Goal: Communication & Community: Answer question/provide support

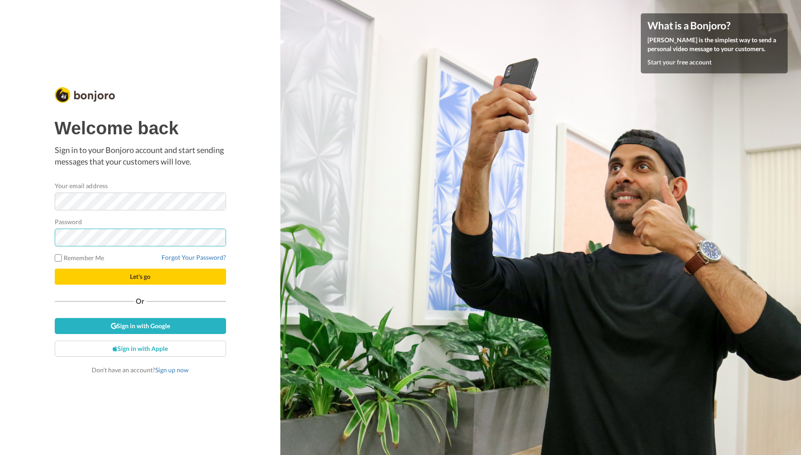
click at [140, 276] on button "Let's go" at bounding box center [140, 277] width 171 height 16
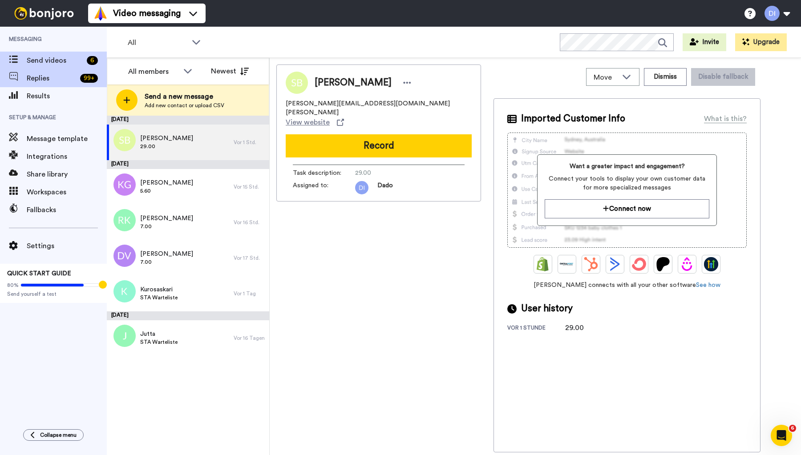
click at [50, 78] on span "Replies" at bounding box center [52, 78] width 50 height 11
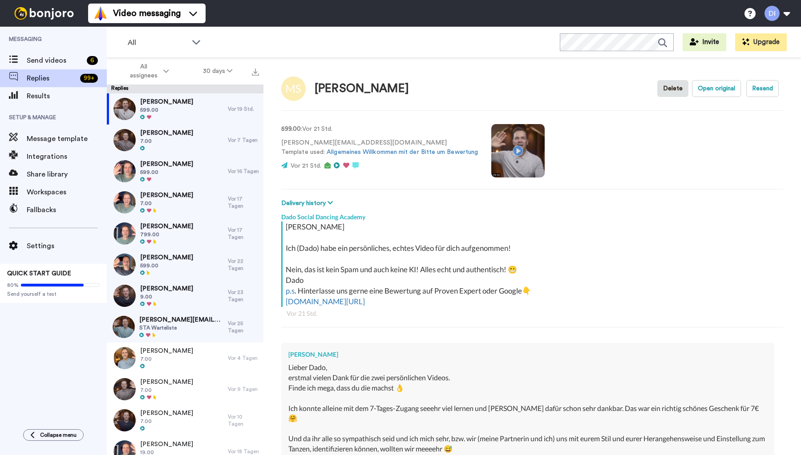
click at [200, 103] on div "Matthias Stolzer 599.00" at bounding box center [167, 108] width 121 height 31
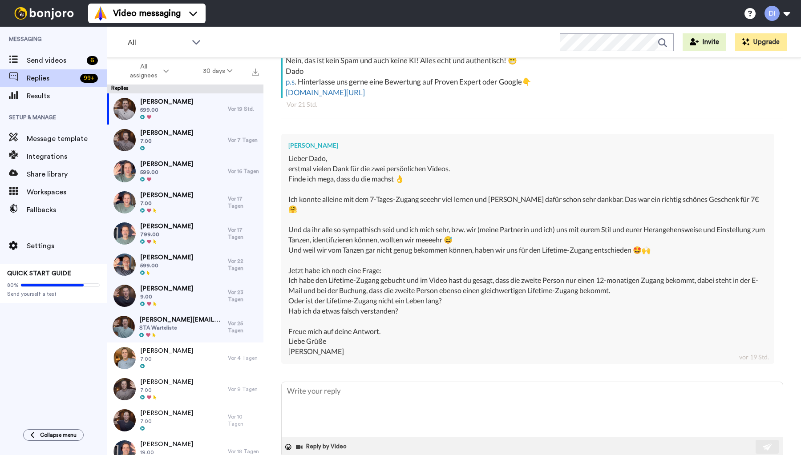
scroll to position [209, 0]
click at [342, 383] on textarea at bounding box center [532, 410] width 501 height 55
type textarea "x"
type textarea "H"
type textarea "x"
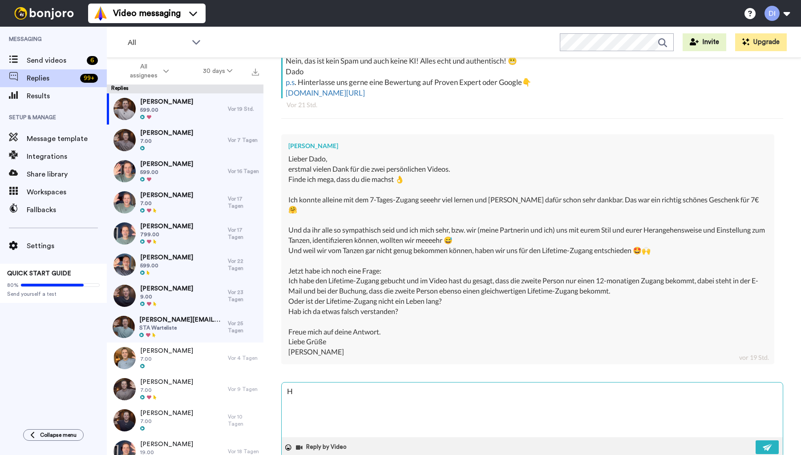
type textarea "Ha"
type textarea "x"
type textarea "Hal"
type textarea "x"
type textarea "Hall"
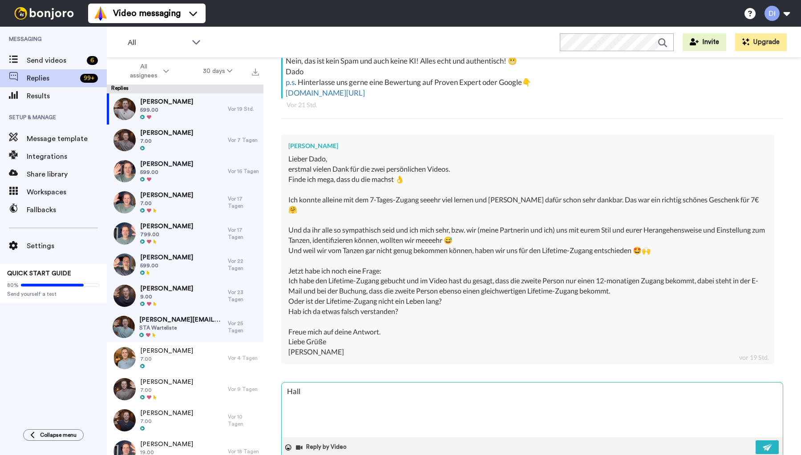
type textarea "x"
type textarea "Hallo"
type textarea "x"
type textarea "Hallo,"
type textarea "x"
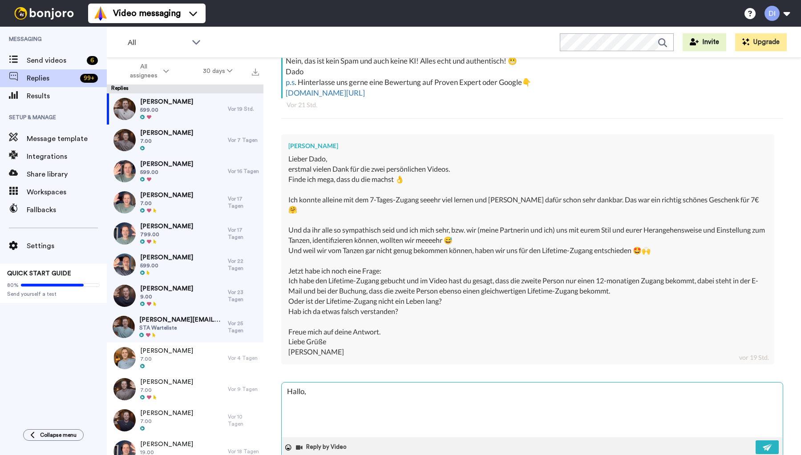
type textarea "Hallo,"
type textarea "x"
type textarea "Hallo, l"
type textarea "x"
type textarea "Hallo, li"
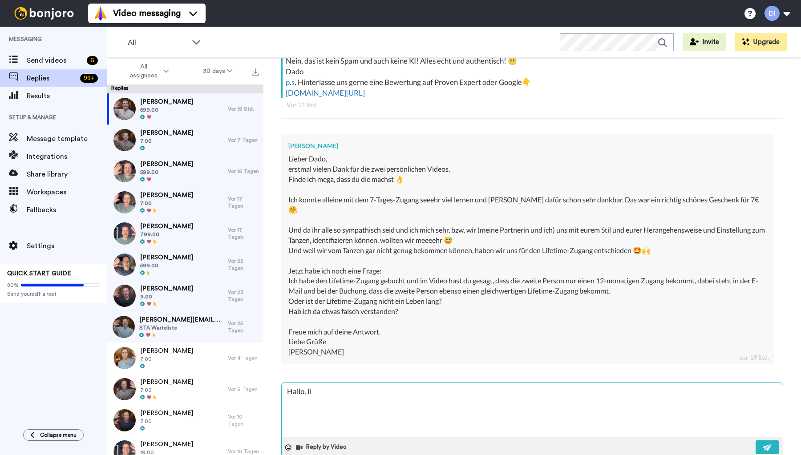
type textarea "x"
type textarea "Hallo, lie"
type textarea "x"
type textarea "Hallo, lieb"
type textarea "x"
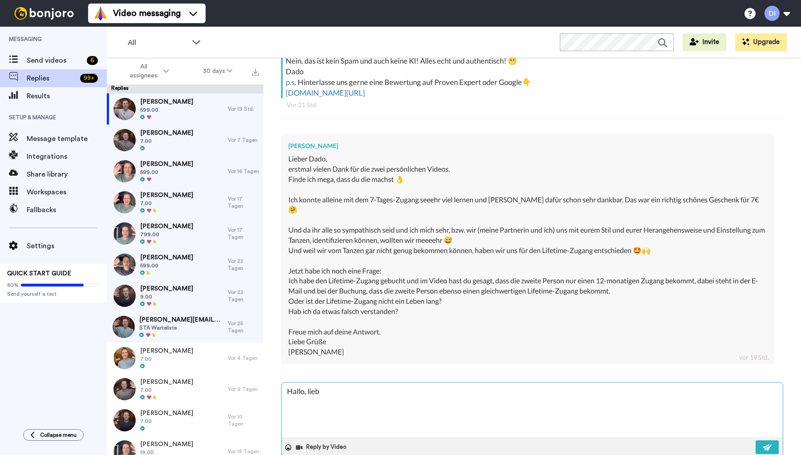
type textarea "Hallo, liebe"
type textarea "x"
type textarea "Hallo, lieber"
type textarea "x"
type textarea "Hallo, lieber"
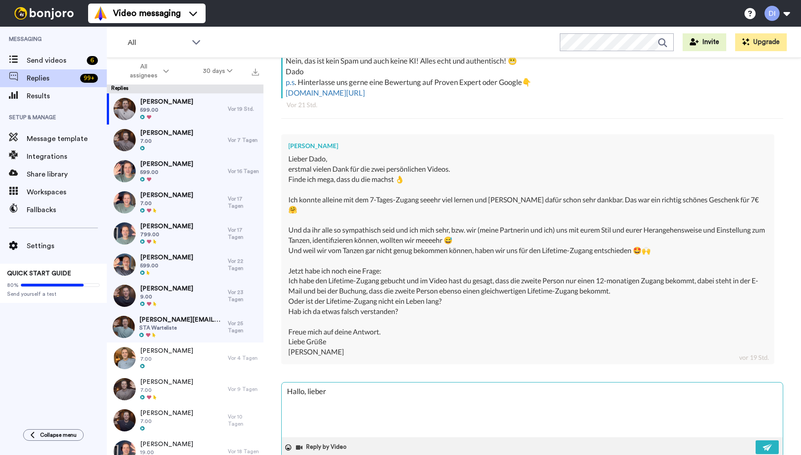
type textarea "x"
type textarea "Hallo, lieber M"
type textarea "x"
type textarea "Hallo, lieber Ma"
type textarea "x"
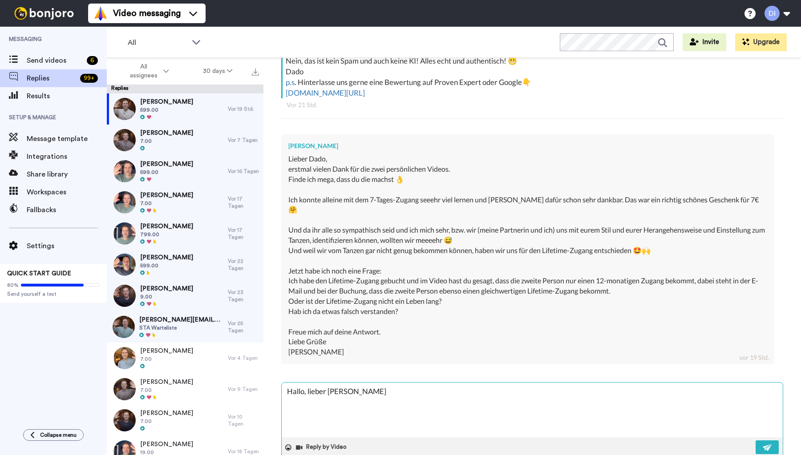
type textarea "Hallo, lieber Mat"
type textarea "x"
type textarea "Hallo, lieber Math"
type textarea "x"
type textarea "Hallo, lieber Mathh"
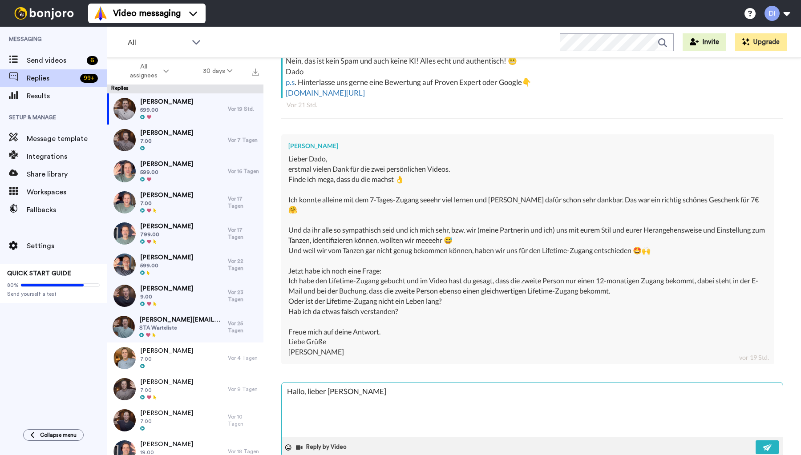
type textarea "x"
type textarea "Hallo, lieber Math"
type textarea "x"
type textarea "Hallo, lieber Mat"
type textarea "x"
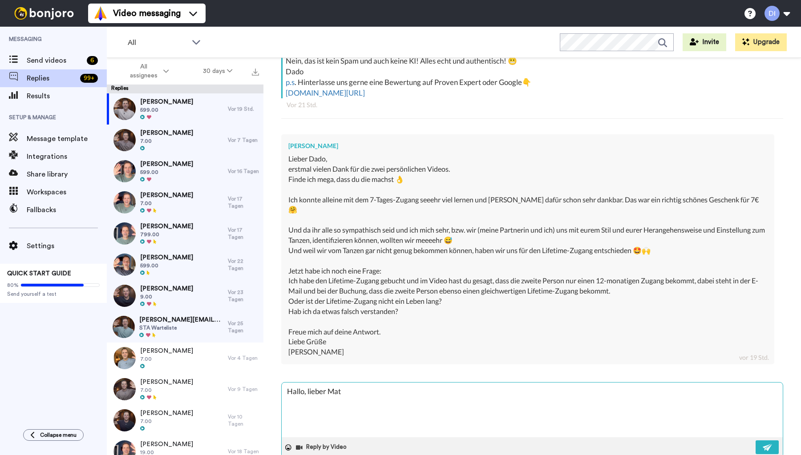
type textarea "Hallo, lieber Matt"
type textarea "x"
type textarea "Hallo, lieber Matth"
type textarea "x"
type textarea "Hallo, lieber Matthi"
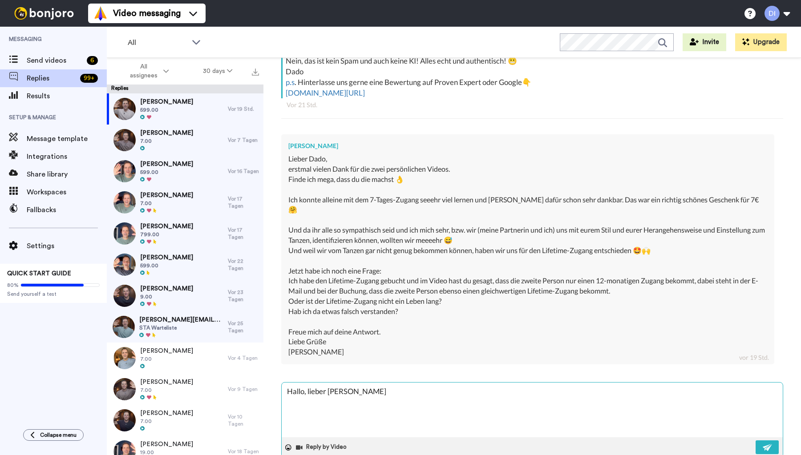
type textarea "x"
type textarea "Hallo, lieber Matthia"
type textarea "x"
type textarea "Hallo, lieber Matthias"
type textarea "x"
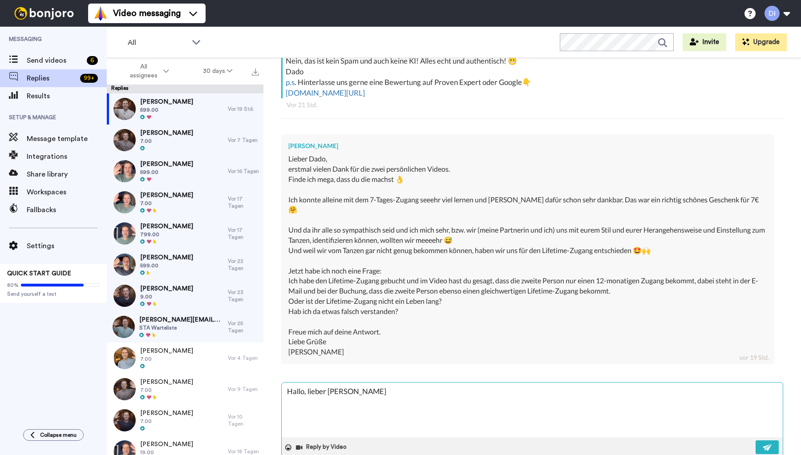
type textarea "Hallo, lieber Matthias!"
type textarea "x"
type textarea "Hallo, lieber Matthias!"
type textarea "x"
type textarea "Hallo, lieber Matthias! E"
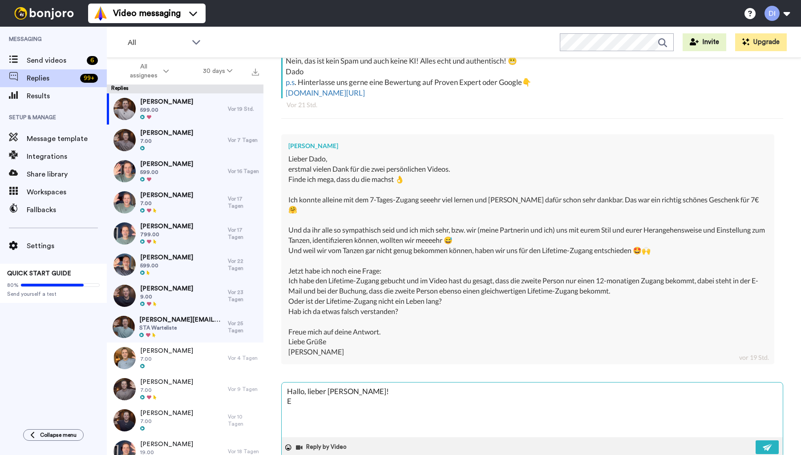
type textarea "x"
type textarea "Hallo, lieber Matthias! Es"
type textarea "x"
type textarea "Hallo, lieber Matthias! Es"
type textarea "x"
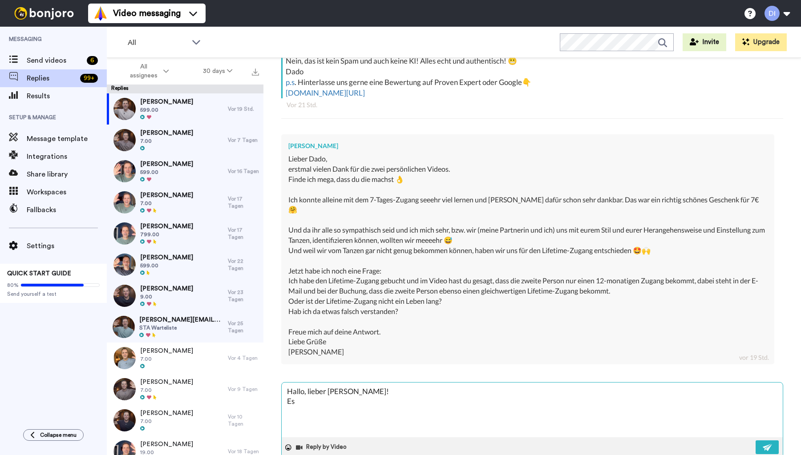
type textarea "Hallo, lieber Matthias! Es f"
type textarea "x"
type textarea "Hallo, lieber Matthias! Es fr"
type textarea "x"
type textarea "Hallo, lieber Matthias! Es fre"
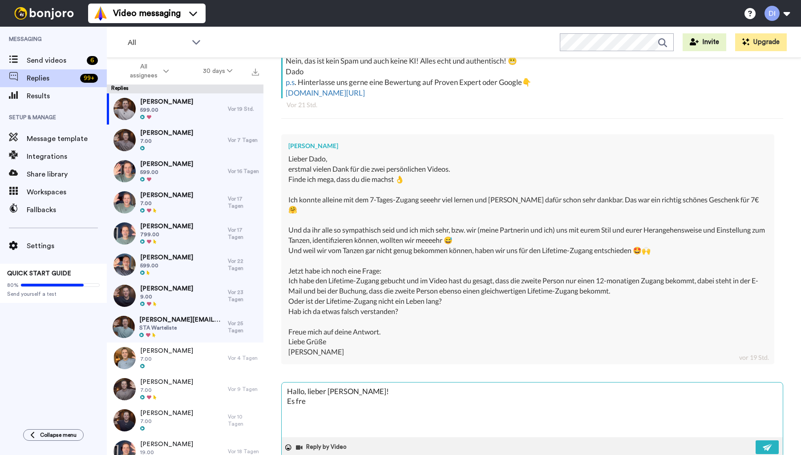
type textarea "x"
type textarea "Hallo, lieber Matthias! Es freu"
type textarea "x"
type textarea "Hallo, lieber Matthias! Es freut"
type textarea "x"
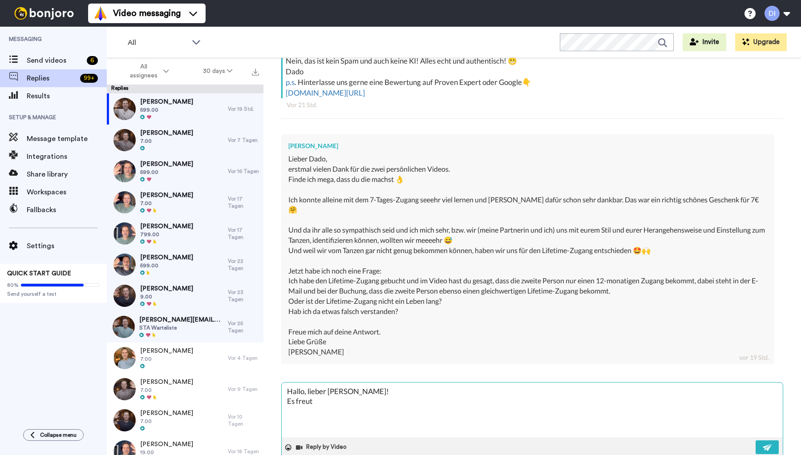
type textarea "Hallo, lieber Matthias! Es freut"
type textarea "x"
type textarea "Hallo, lieber Matthias! Es freut"
type textarea "x"
type textarea "Hallo, lieber Matthias! Es freu"
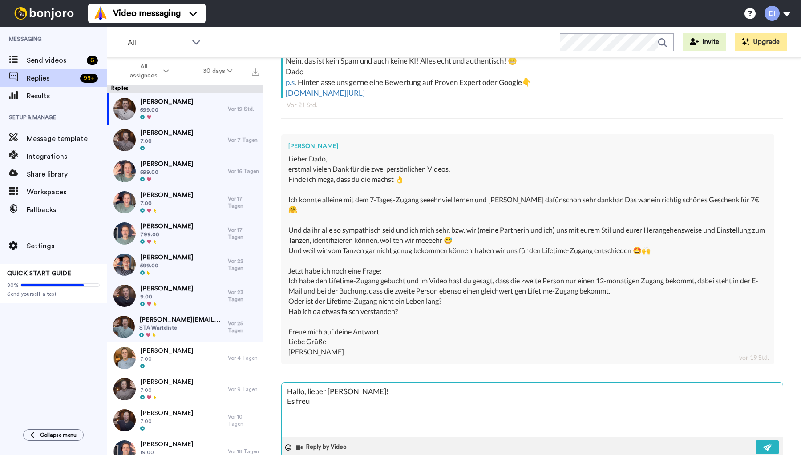
type textarea "x"
type textarea "Hallo, lieber Matthias! Es fre"
type textarea "x"
type textarea "Hallo, lieber Matthias! Es fr"
type textarea "x"
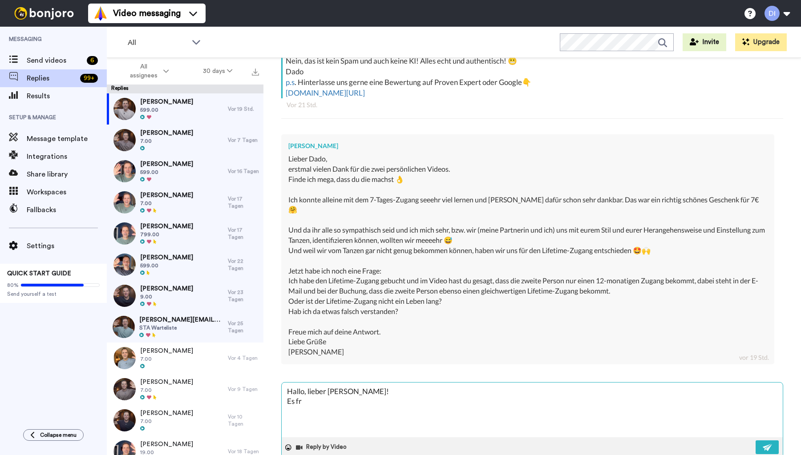
type textarea "Hallo, lieber Matthias! Es f"
type textarea "x"
type textarea "Hallo, lieber Matthias! Es"
type textarea "x"
type textarea "Hallo, lieber Matthias! Es i"
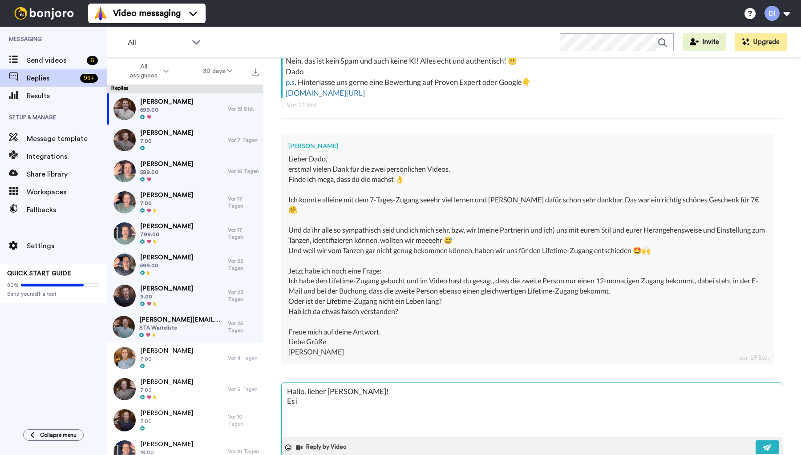
type textarea "x"
type textarea "Hallo, lieber Matthias! Es is"
type textarea "x"
type textarea "Hallo, lieber Matthias! Es ist"
type textarea "x"
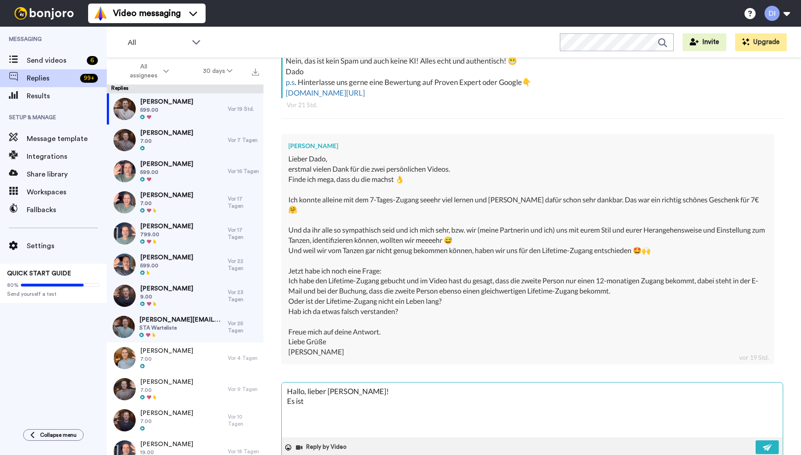
type textarea "Hallo, lieber Matthias! Es ist"
type textarea "x"
type textarea "Hallo, lieber Matthias! Es ist s"
type textarea "x"
type textarea "Hallo, lieber Matthias! Es ist sc"
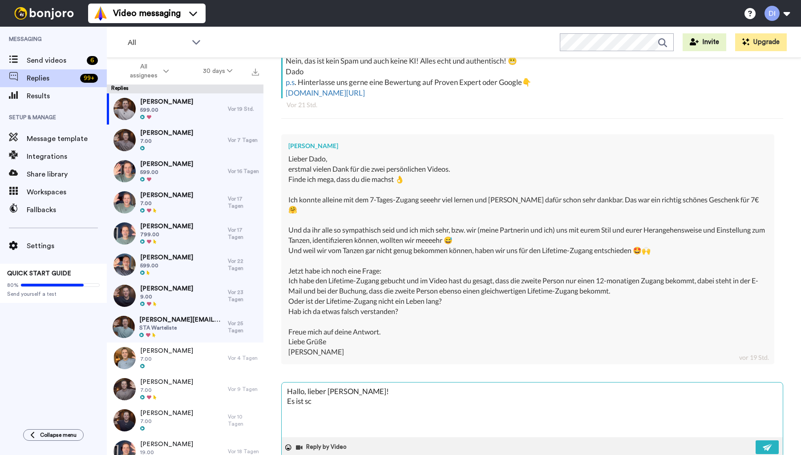
type textarea "x"
type textarea "Hallo, lieber Matthias! Es ist sch"
type textarea "x"
type textarea "Hallo, lieber Matthias! Es ist schö"
type textarea "x"
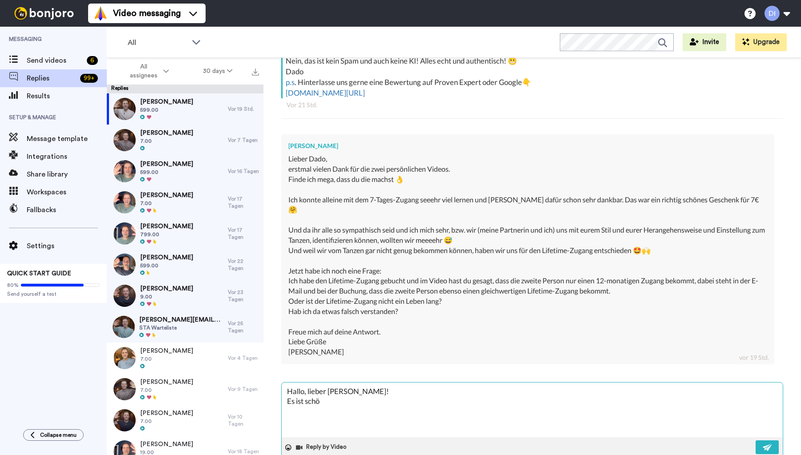
type textarea "Hallo, lieber Matthias! Es ist schön"
type textarea "x"
type textarea "Hallo, lieber Matthias! Es ist schön,"
type textarea "x"
type textarea "Hallo, lieber Matthias! Es ist schön,"
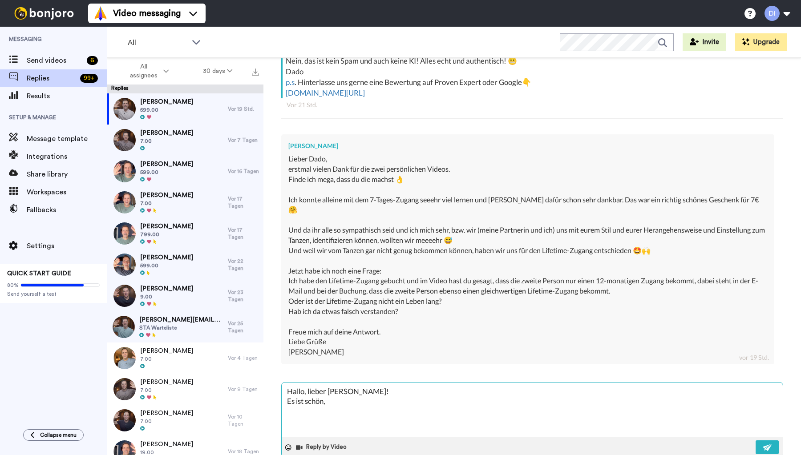
type textarea "x"
type textarea "Hallo, lieber Matthias! Es ist schön, d"
type textarea "x"
type textarea "Hallo, lieber Matthias! Es ist schön, da"
type textarea "x"
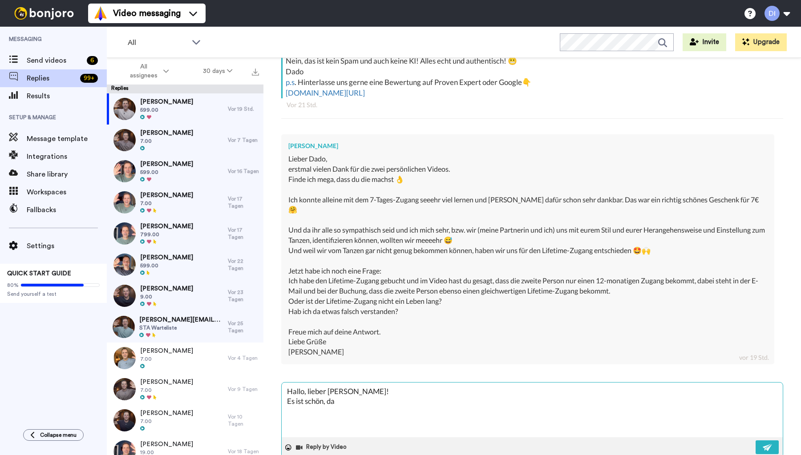
type textarea "Hallo, lieber Matthias! Es ist schön, das"
type textarea "x"
type textarea "Hallo, lieber Matthias! Es ist schön, dass"
type textarea "x"
type textarea "Hallo, lieber Matthias! Es ist schön, dass"
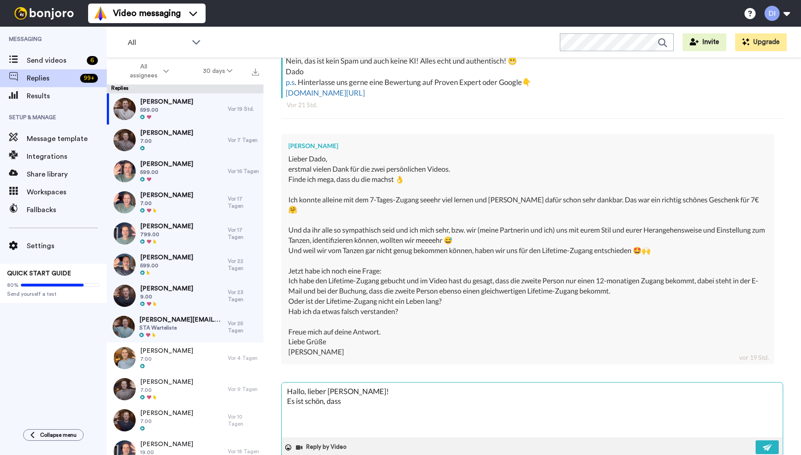
type textarea "x"
type textarea "Hallo, lieber Matthias! Es ist schön, dass i"
type textarea "x"
type textarea "Hallo, lieber Matthias! Es ist schön, dass ih"
type textarea "x"
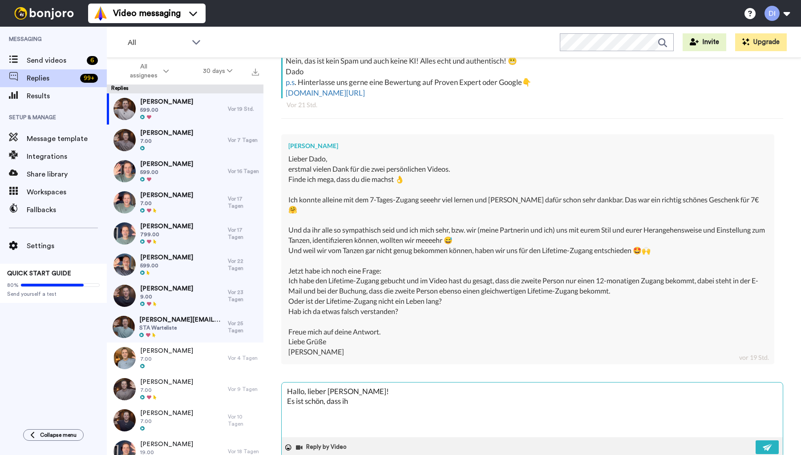
type textarea "Hallo, lieber Matthias! Es ist schön, dass ihr"
type textarea "x"
type textarea "Hallo, lieber Matthias! Es ist schön, dass ihr"
type textarea "x"
type textarea "Hallo, lieber Matthias! Es ist schön, dass ihr s"
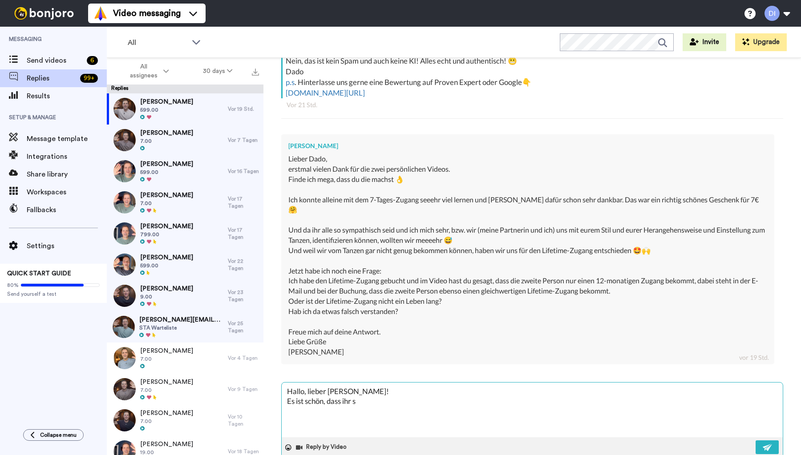
type textarea "x"
type textarea "Hallo, lieber Matthias! Es ist schön, dass ihr so"
type textarea "x"
type textarea "Hallo, lieber Matthias! Es ist schön, dass ihr so"
type textarea "x"
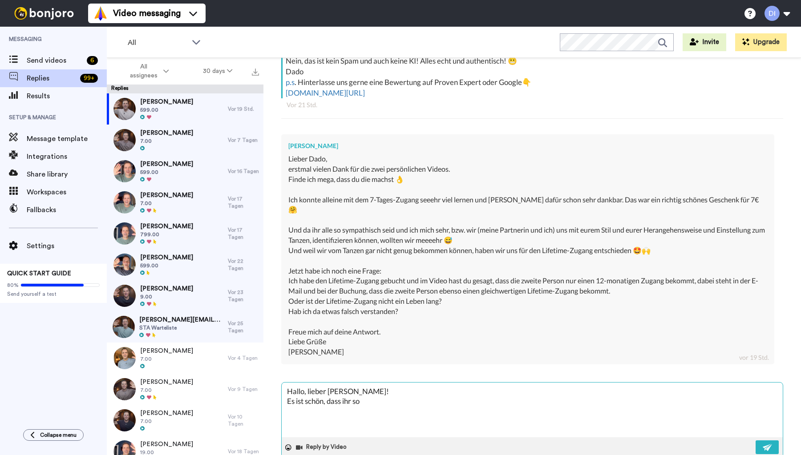
type textarea "Hallo, lieber Matthias! Es ist schön, dass ihr so v"
type textarea "x"
type textarea "Hallo, lieber Matthias! Es ist schön, dass ihr so vi"
type textarea "x"
type textarea "Hallo, lieber Matthias! Es ist schön, dass ihr so vie"
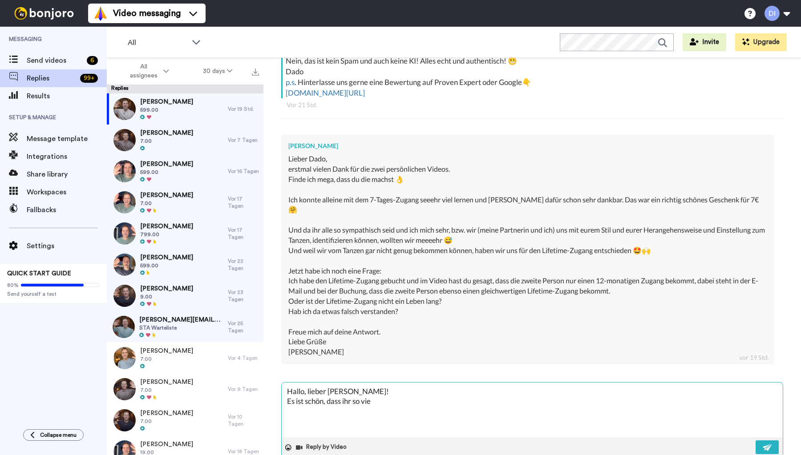
type textarea "x"
type textarea "Hallo, lieber Matthias! Es ist schön, dass ihr so viel"
type textarea "x"
type textarea "Hallo, lieber Matthias! Es ist schön, dass ihr so viel"
type textarea "x"
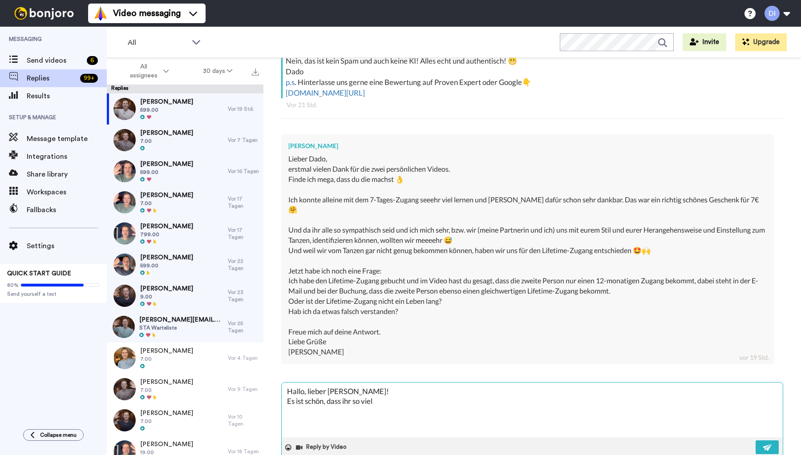
type textarea "Hallo, lieber Matthias! Es ist schön, dass ihr so viel F"
type textarea "x"
type textarea "Hallo, lieber Matthias! Es ist schön, dass ihr so viel Fr"
type textarea "x"
type textarea "Hallo, lieber Matthias! Es ist schön, dass ihr so viel Fre"
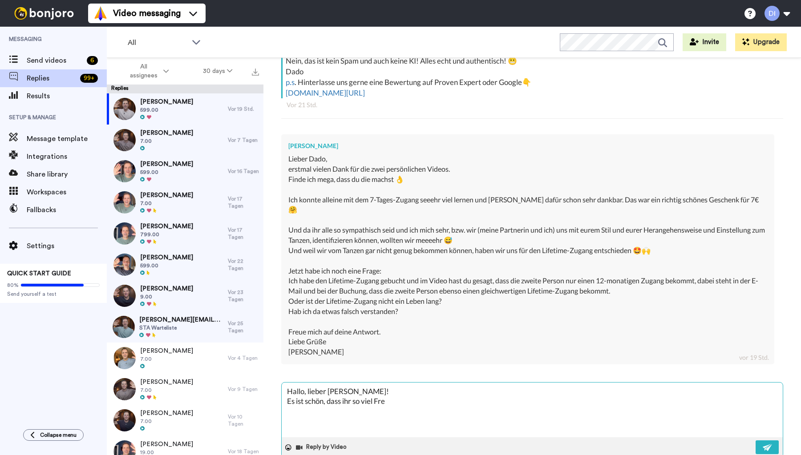
type textarea "x"
type textarea "Hallo, lieber Matthias! Es ist schön, dass ihr so viel Freu"
type textarea "x"
type textarea "Hallo, lieber Matthias! Es ist schön, dass ihr so viel Freud"
type textarea "x"
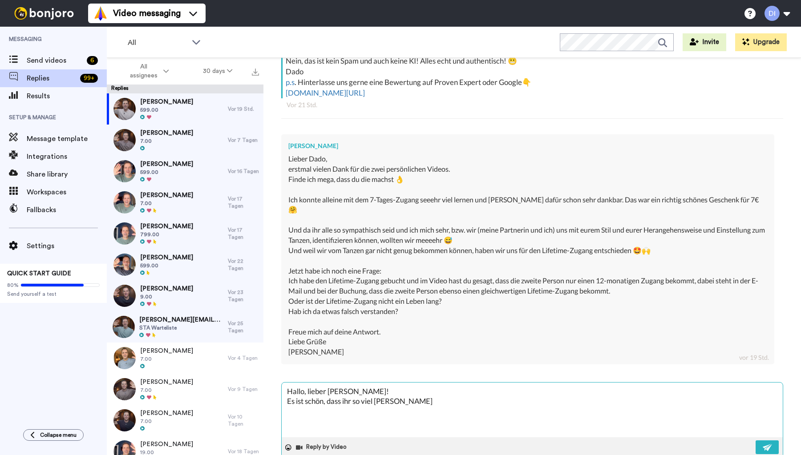
type textarea "Hallo, lieber Matthias! Es ist schön, dass ihr so viel Freude"
type textarea "x"
type textarea "Hallo, lieber Matthias! Es ist schön, dass ihr so viel Freude"
type textarea "x"
type textarea "Hallo, lieber Matthias! Es ist schön, dass ihr so viel Freude m"
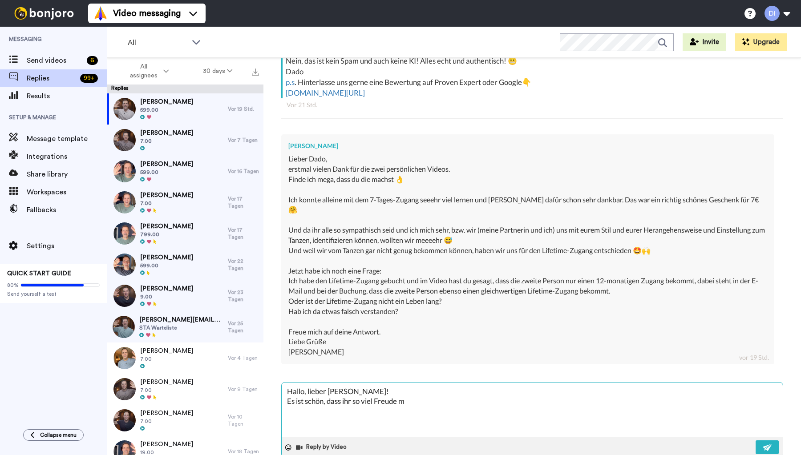
type textarea "x"
type textarea "Hallo, lieber Matthias! Es ist schön, dass ihr so viel Freude mi"
type textarea "x"
type textarea "Hallo, lieber Matthias! Es ist schön, dass ihr so viel Freude mit"
type textarea "x"
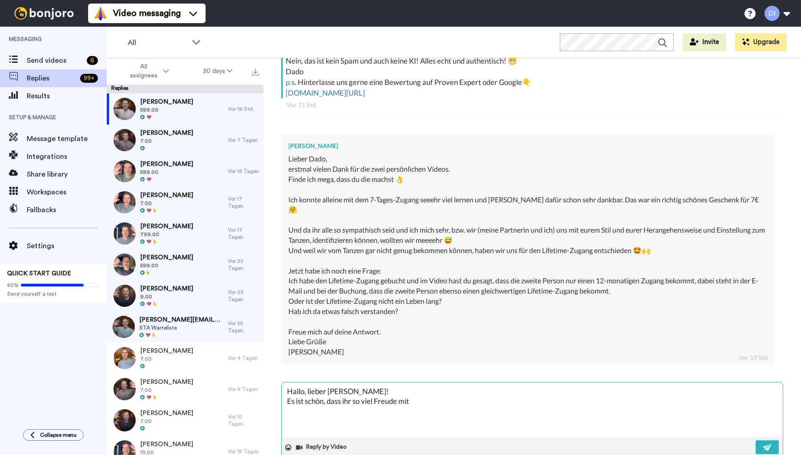
type textarea "Hallo, lieber Matthias! Es ist schön, dass ihr so viel Freude mit"
type textarea "x"
type textarea "Hallo, lieber Matthias! Es ist schön, dass ihr so viel Freude mit d"
type textarea "x"
type textarea "Hallo, lieber Matthias! Es ist schön, dass ihr so viel Freude mit de"
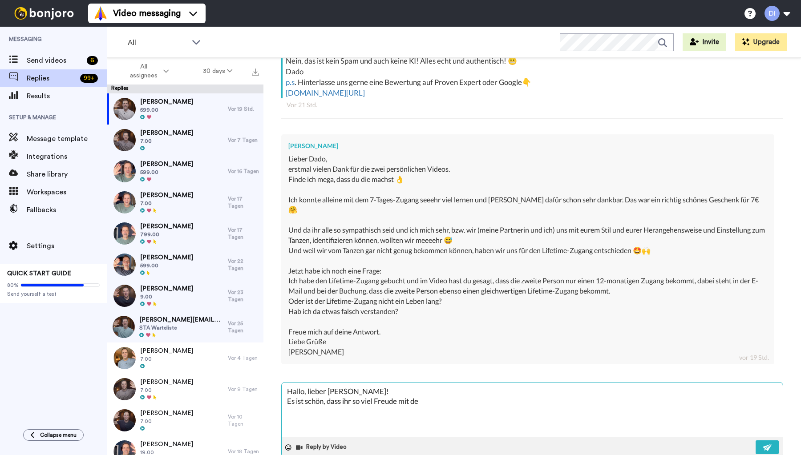
type textarea "x"
type textarea "Hallo, lieber Matthias! Es ist schön, dass ihr so viel Freude mit der"
type textarea "x"
type textarea "Hallo, lieber Matthias! Es ist schön, dass ihr so viel Freude mit der"
type textarea "x"
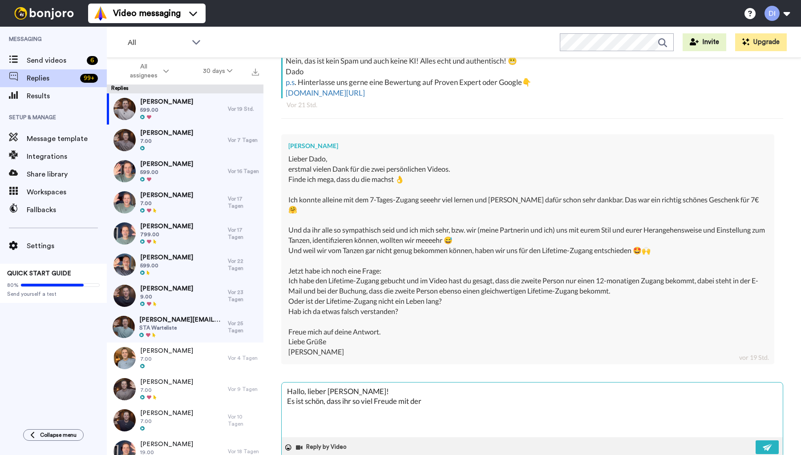
type textarea "Hallo, lieber Matthias! Es ist schön, dass ihr so viel Freude mit der S"
type textarea "x"
type textarea "Hallo, lieber Matthias! Es ist schön, dass ihr so viel Freude mit der SD"
type textarea "x"
type textarea "Hallo, lieber Matthias! Es ist schön, dass ihr so viel Freude mit der SDA"
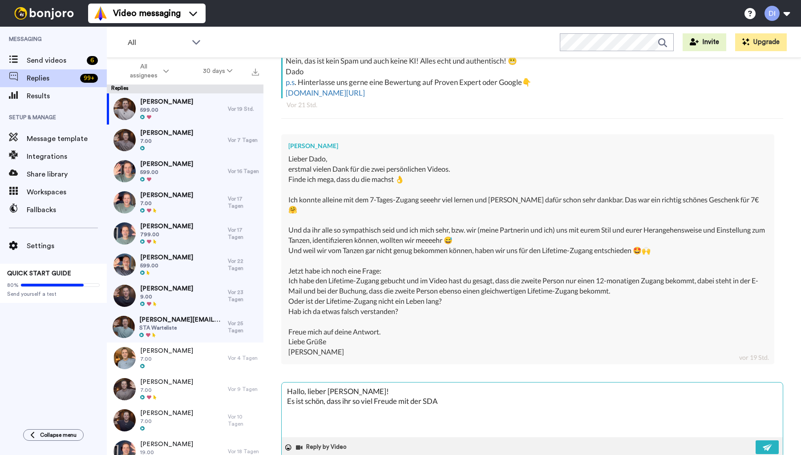
type textarea "x"
type textarea "Hallo, lieber Matthias! Es ist schön, dass ihr so viel Freude mit der SDA"
type textarea "x"
type textarea "Hallo, lieber Matthias! Es ist schön, dass ihr so viel Freude mit der SDA h"
type textarea "x"
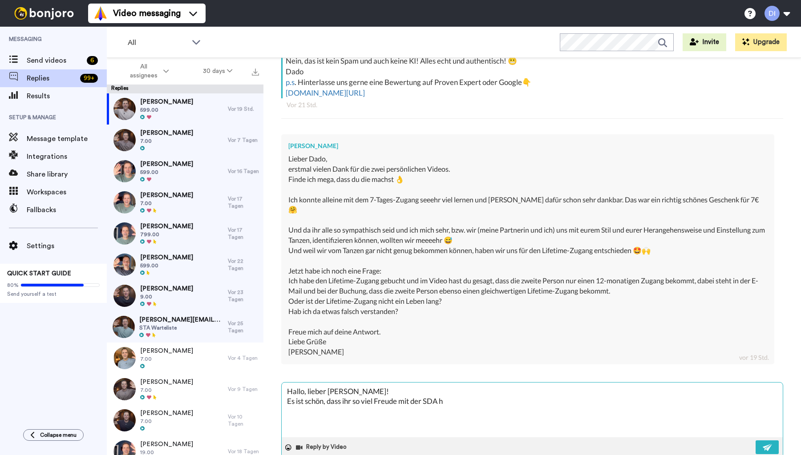
type textarea "Hallo, lieber Matthias! Es ist schön, dass ihr so viel Freude mit der SDA ha"
type textarea "x"
type textarea "Hallo, lieber Matthias! Es ist schön, dass ihr so viel Freude mit der SDA hab"
type textarea "x"
type textarea "Hallo, lieber Matthias! Es ist schön, dass ihr so viel Freude mit der SDA habt"
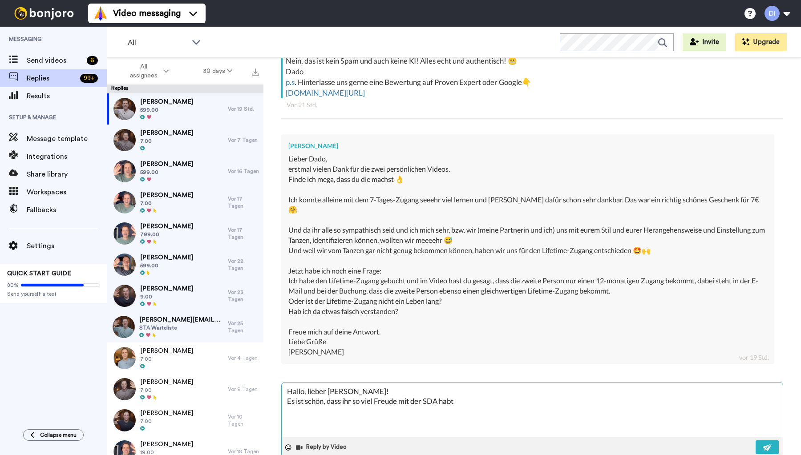
type textarea "x"
type textarea "Hallo, lieber Matthias! Es ist schön, dass ihr so viel Freude mit der SDA habt"
type textarea "x"
type textarea "Hallo, lieber Matthias! Es ist schön, dass ihr so viel Freude mit der SDA habt u"
type textarea "x"
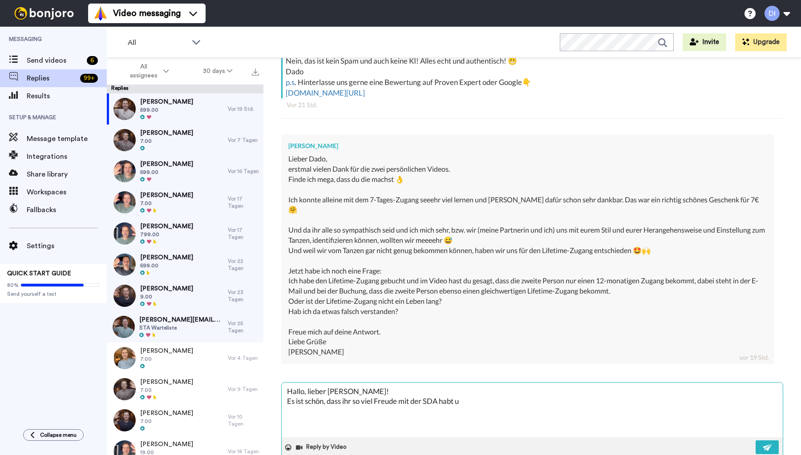
type textarea "Hallo, lieber Matthias! Es ist schön, dass ihr so viel Freude mit der SDA habt …"
type textarea "x"
type textarea "Hallo, lieber Matthias! Es ist schön, dass ihr so viel Freude mit der SDA habt …"
type textarea "x"
type textarea "Hallo, lieber Matthias! Es ist schön, dass ihr so viel Freude mit der SDA habt …"
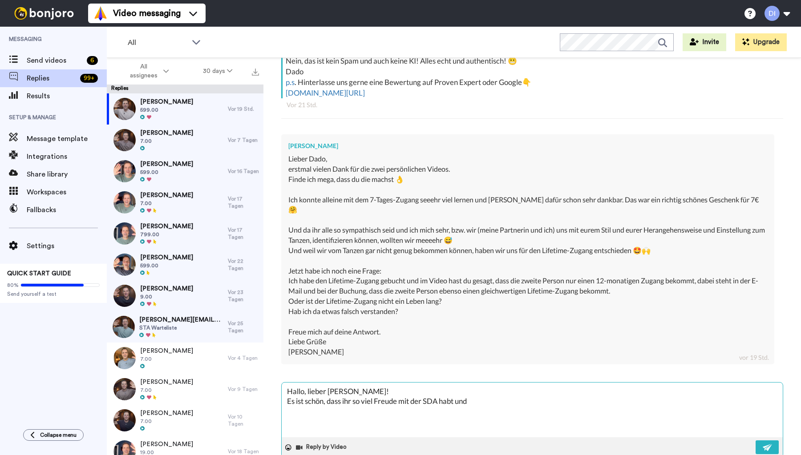
type textarea "x"
type textarea "Hallo, lieber Matthias! Es ist schön, dass ihr so viel Freude mit der SDA habt …"
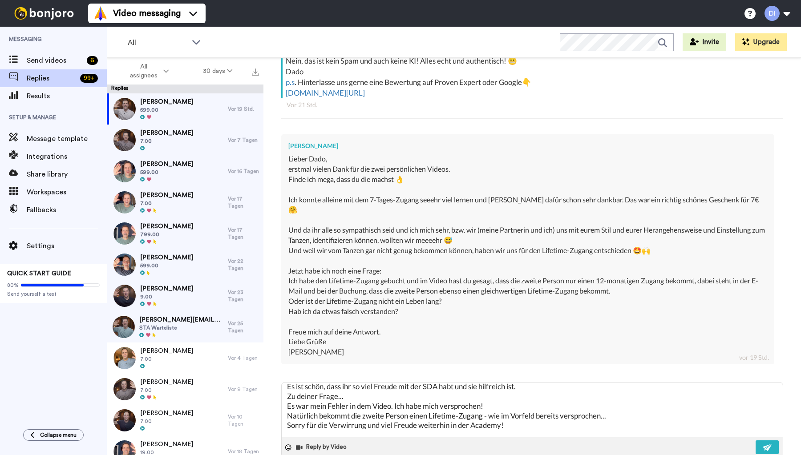
scroll to position [28, 0]
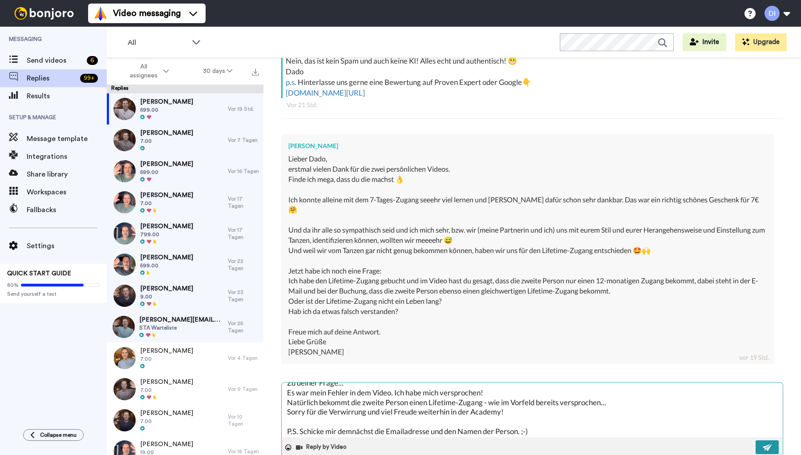
click at [766, 444] on img at bounding box center [768, 447] width 10 height 7
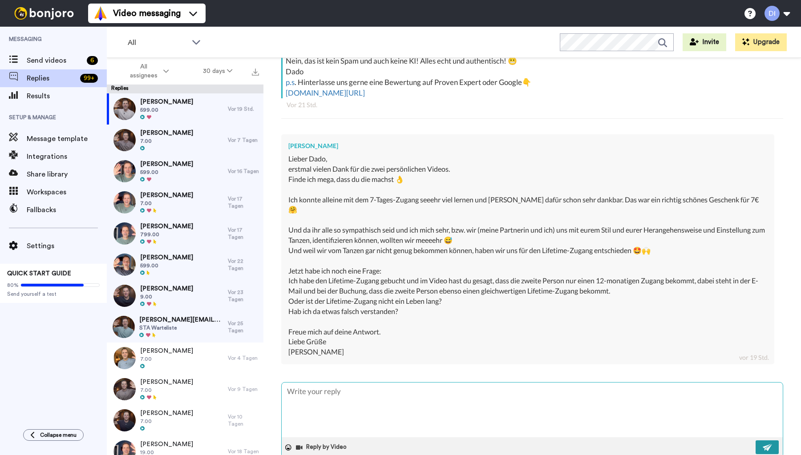
scroll to position [0, 0]
